Goal: Task Accomplishment & Management: Use online tool/utility

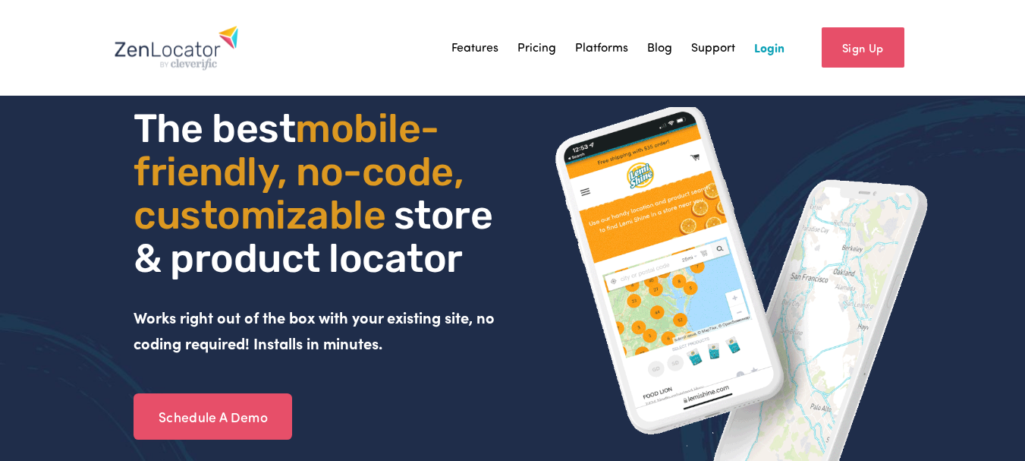
click at [775, 48] on link "Login" at bounding box center [769, 47] width 30 height 23
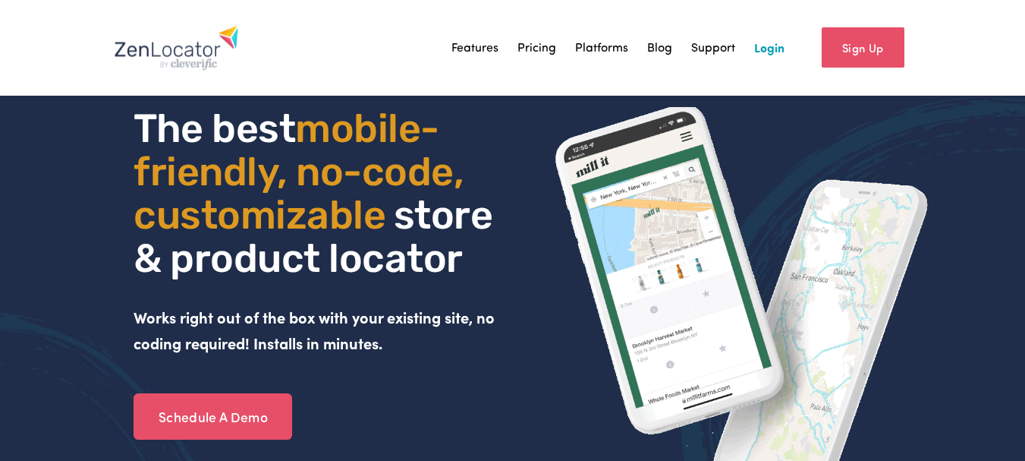
click at [90, 332] on div "The best mobile- friendly, no-code, customizable store & product locator Works …" at bounding box center [512, 329] width 1025 height 445
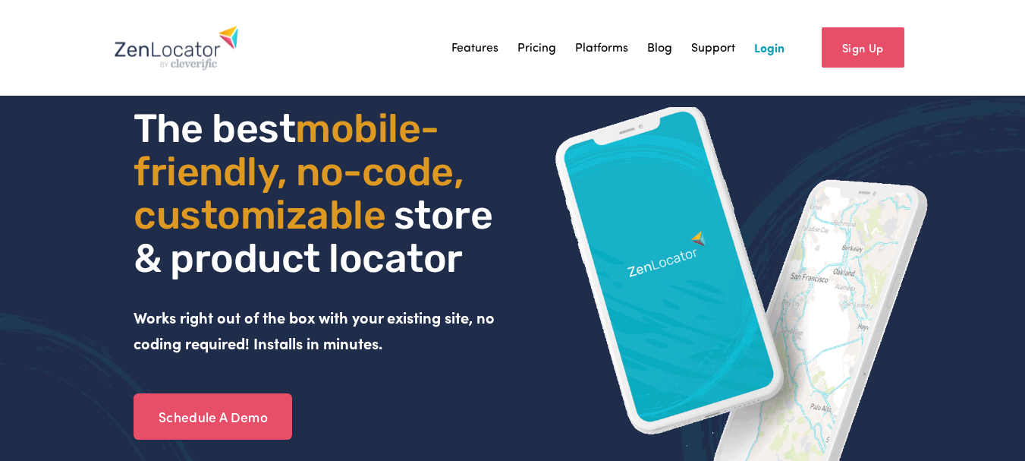
click at [773, 49] on link "Login" at bounding box center [769, 47] width 30 height 23
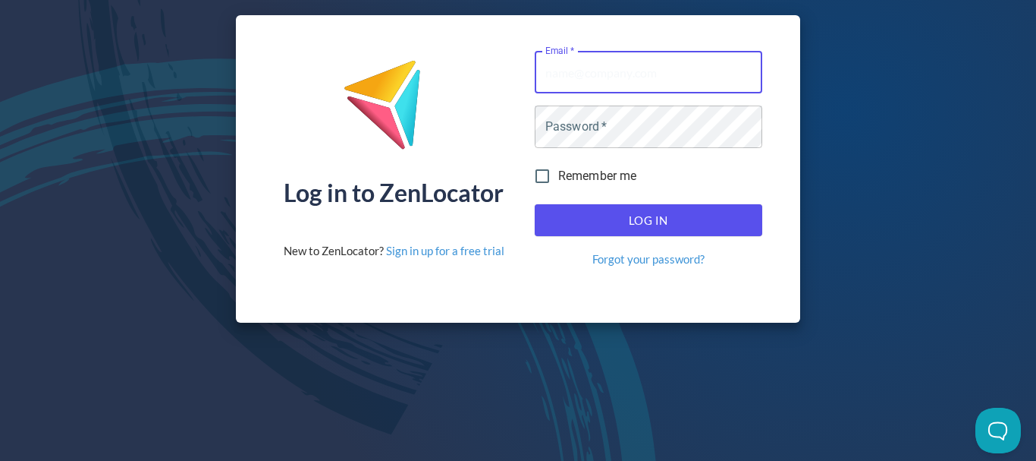
paste input "[PERSON_NAME][EMAIL_ADDRESS][DOMAIN_NAME]"
type input "[PERSON_NAME][EMAIL_ADDRESS][DOMAIN_NAME]"
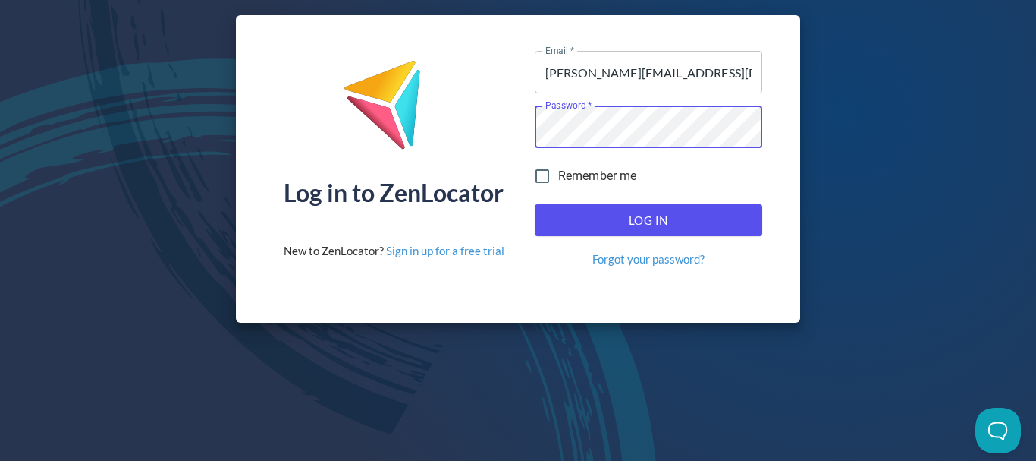
click at [663, 226] on span "Log In" at bounding box center [649, 220] width 194 height 20
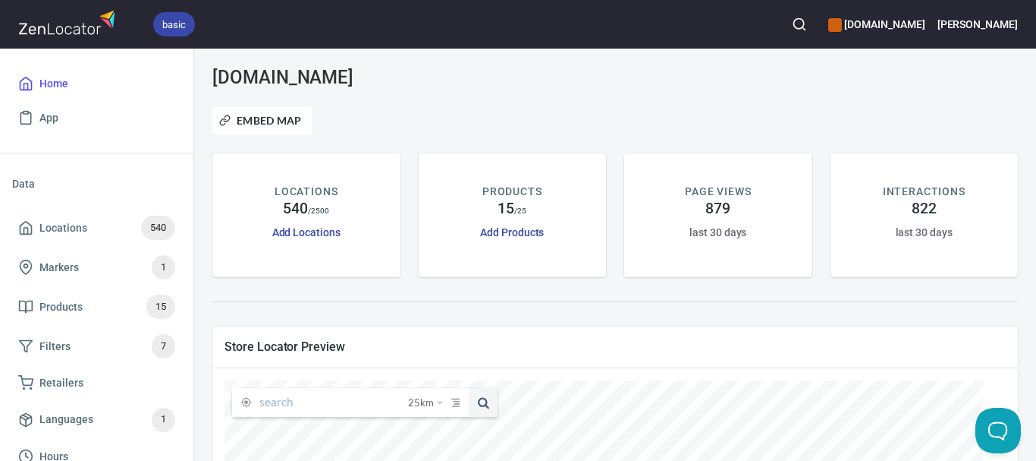
click at [302, 407] on input "text" at bounding box center [333, 402] width 149 height 29
paste input "[PERSON_NAME]"
click at [489, 404] on span at bounding box center [483, 402] width 29 height 29
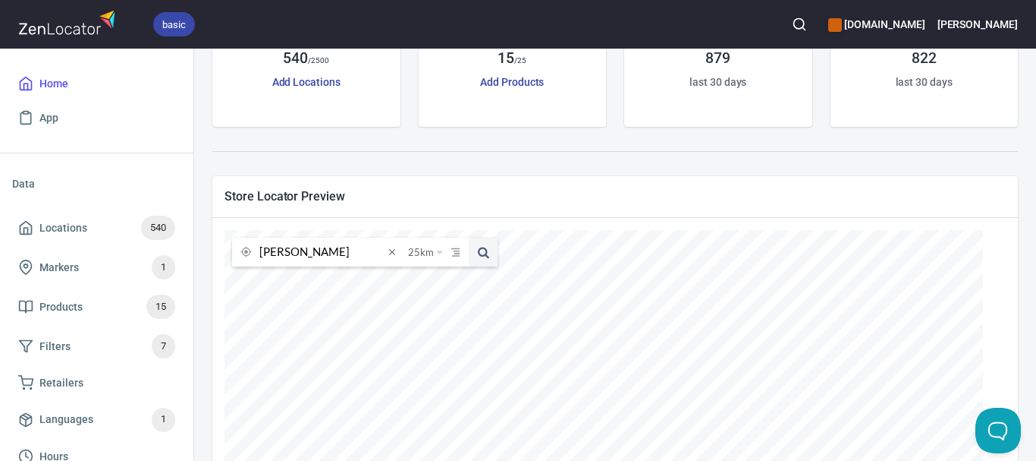
scroll to position [152, 0]
click at [478, 248] on span at bounding box center [483, 250] width 29 height 29
click at [482, 249] on span at bounding box center [483, 250] width 29 height 29
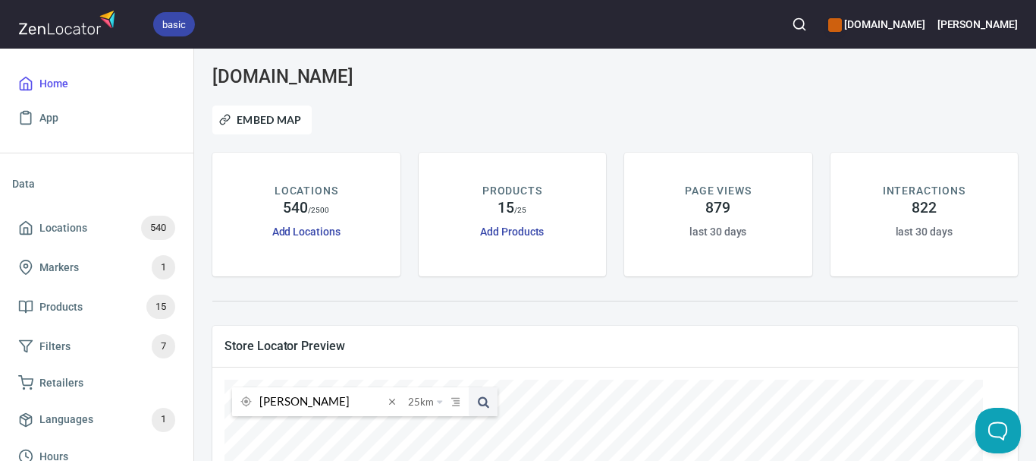
scroll to position [0, 0]
click at [343, 397] on input "Madeleine" at bounding box center [321, 402] width 124 height 29
click at [341, 398] on input "Madeleine" at bounding box center [321, 402] width 124 height 29
paste input "O.MY Restaurant"
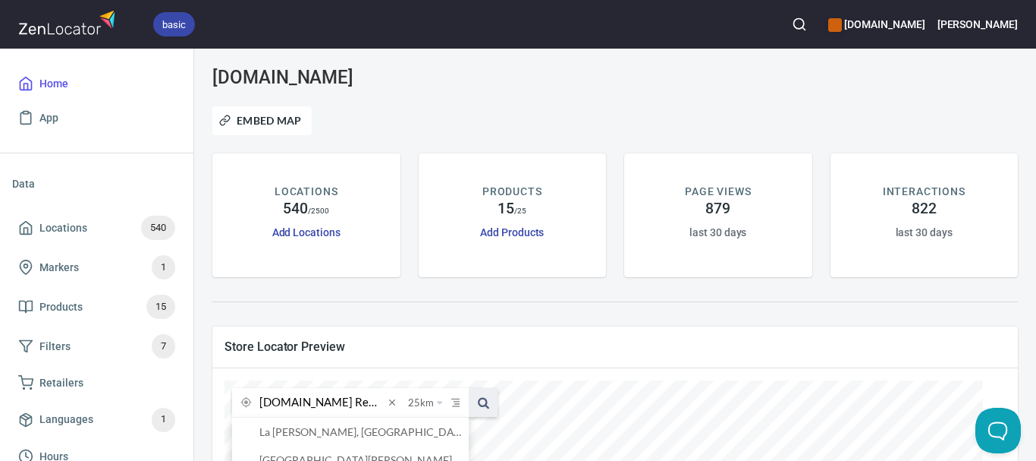
click at [484, 398] on span at bounding box center [483, 402] width 29 height 29
click at [369, 398] on input "O.MY Restaurant" at bounding box center [321, 402] width 124 height 29
paste input "Jamsheed Wines"
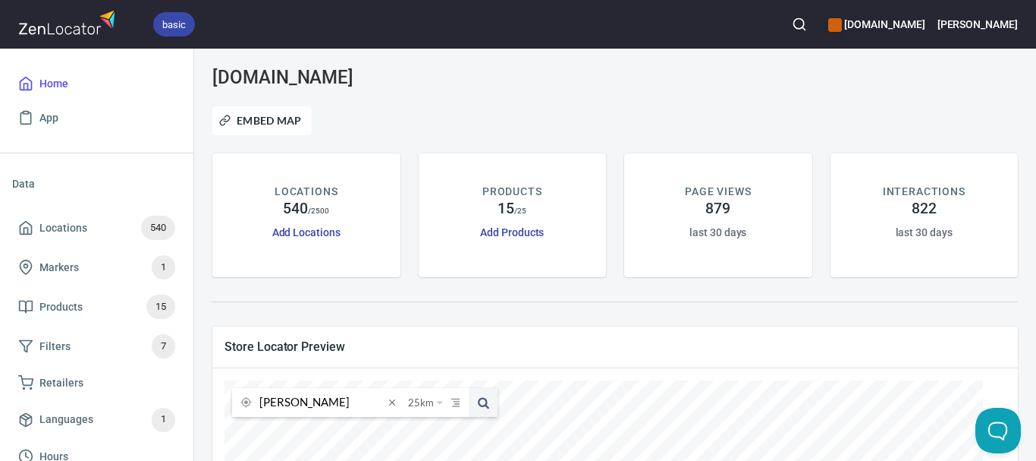
type input "Jamsheed Wines"
click at [469, 388] on button at bounding box center [483, 402] width 29 height 29
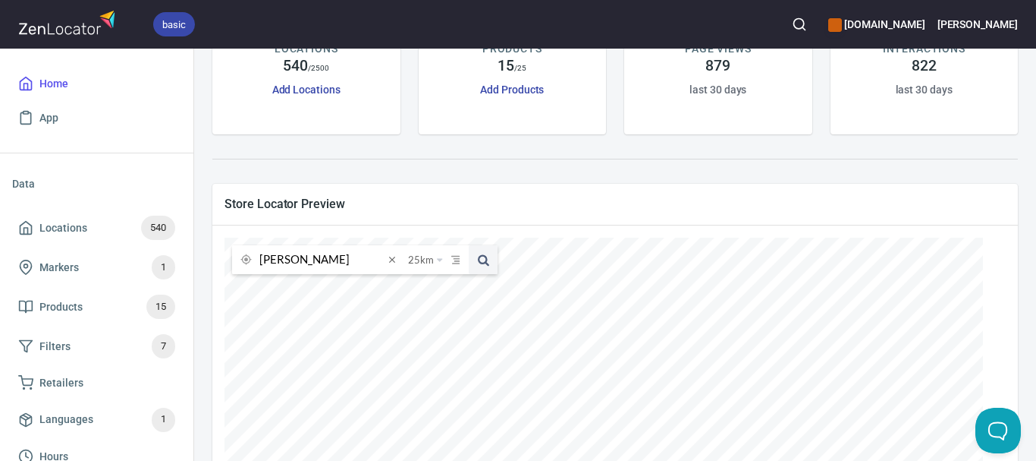
scroll to position [152, 0]
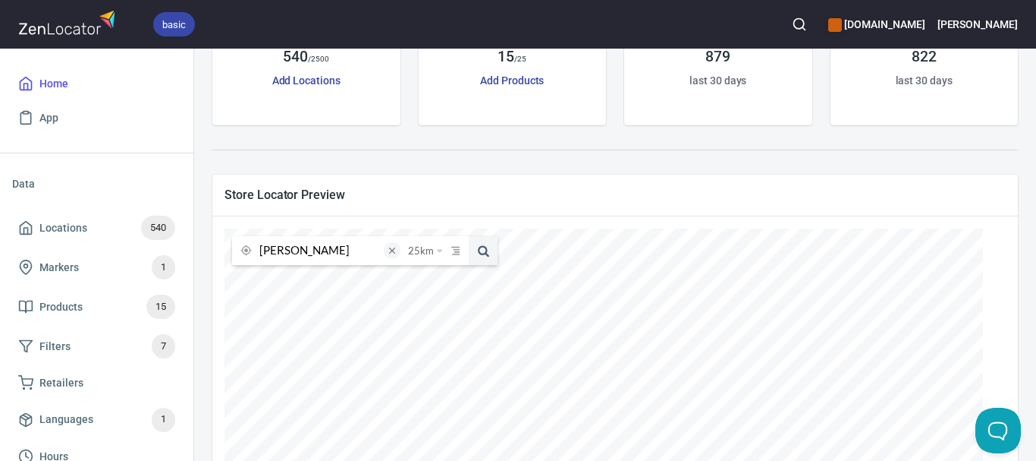
click at [389, 252] on span at bounding box center [392, 250] width 17 height 17
click at [364, 255] on input "text" at bounding box center [333, 250] width 149 height 29
paste input "Bairnsdale Meat Supply"
type input "Bairnsdale Meat Supply"
click at [482, 259] on span at bounding box center [483, 250] width 29 height 29
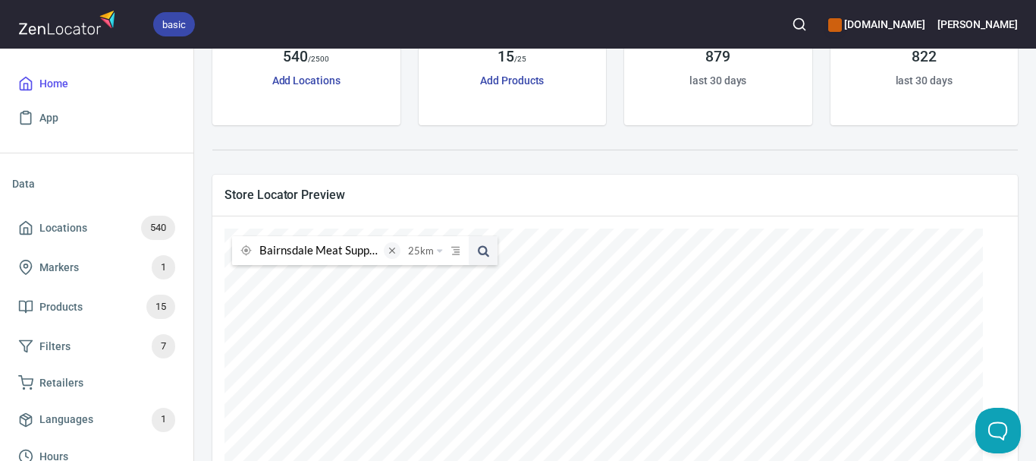
click at [395, 251] on span at bounding box center [392, 250] width 17 height 17
paste input "Goldie Boy"
type input "Goldie Boy"
click at [482, 256] on span at bounding box center [483, 250] width 29 height 29
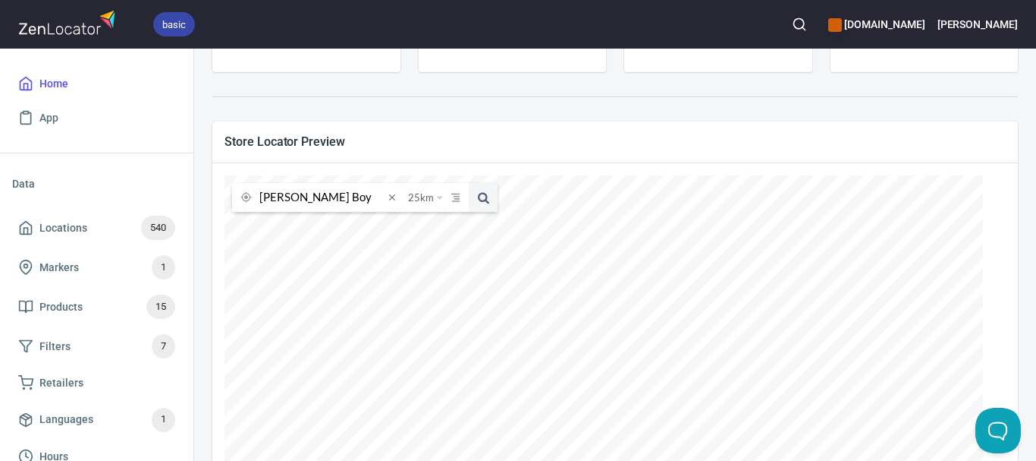
scroll to position [228, 0]
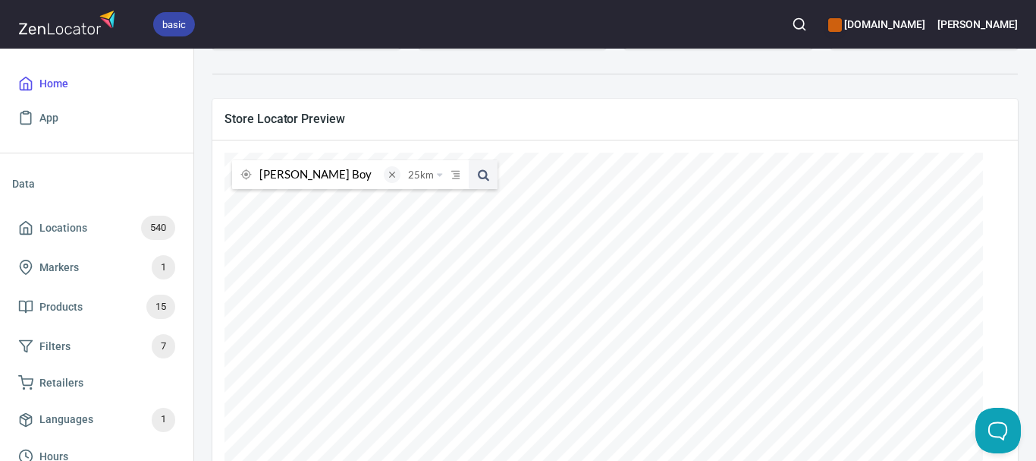
click at [393, 176] on span at bounding box center [392, 174] width 17 height 17
paste input "Evans Petroleum Gippsland"
type input "Evans Petroleum Gippsland"
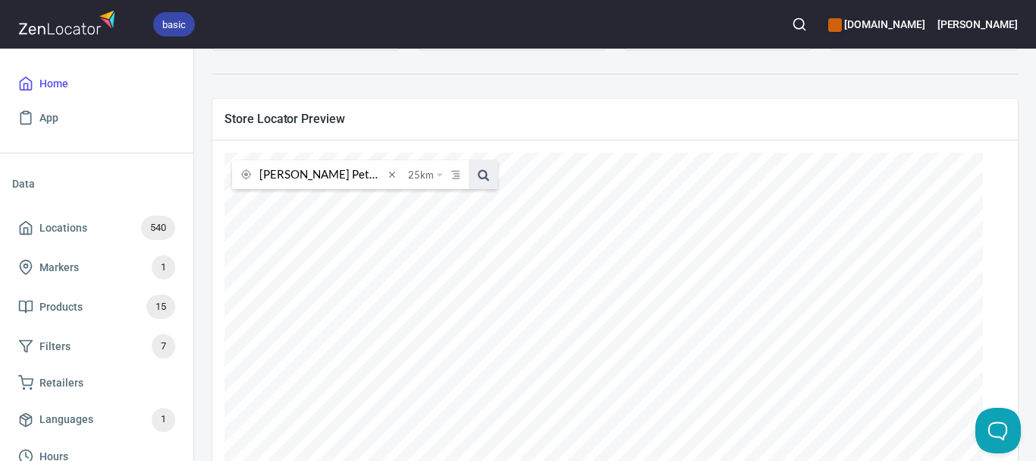
click at [485, 175] on span at bounding box center [483, 174] width 29 height 29
